Goal: Learn about a topic: Learn about a topic

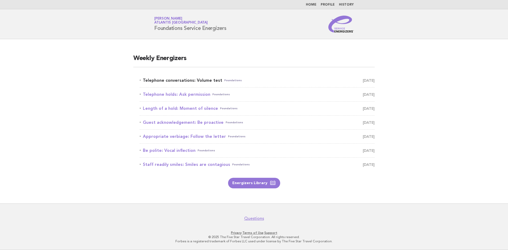
click at [190, 81] on link "Telephone conversations: Volume test Foundations August 19" at bounding box center [257, 80] width 235 height 7
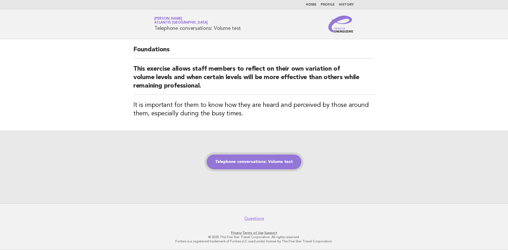
click at [253, 162] on link "Telephone conversations: Volume test" at bounding box center [254, 162] width 95 height 15
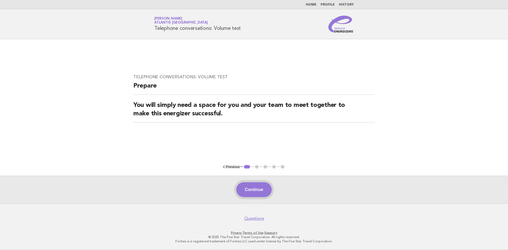
click at [253, 191] on button "Continue" at bounding box center [253, 189] width 35 height 15
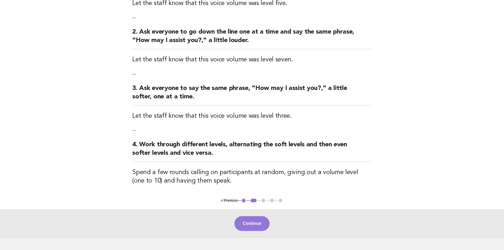
scroll to position [132, 0]
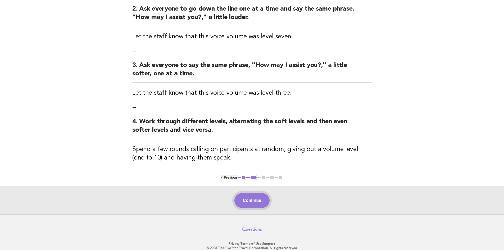
click at [264, 203] on button "Continue" at bounding box center [252, 200] width 35 height 15
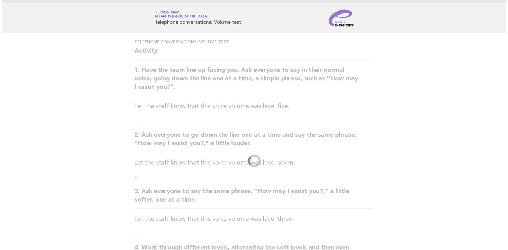
scroll to position [0, 0]
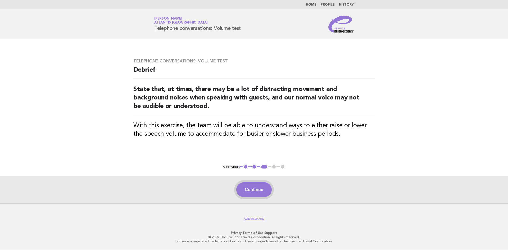
click at [262, 195] on button "Continue" at bounding box center [253, 189] width 35 height 15
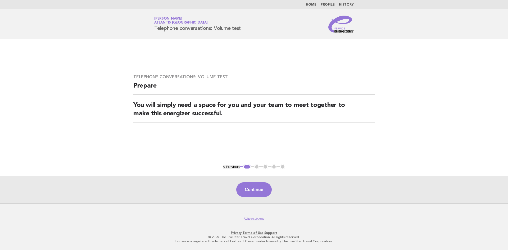
click at [337, 21] on img at bounding box center [341, 24] width 25 height 17
